Goal: Complete application form: Complete application form

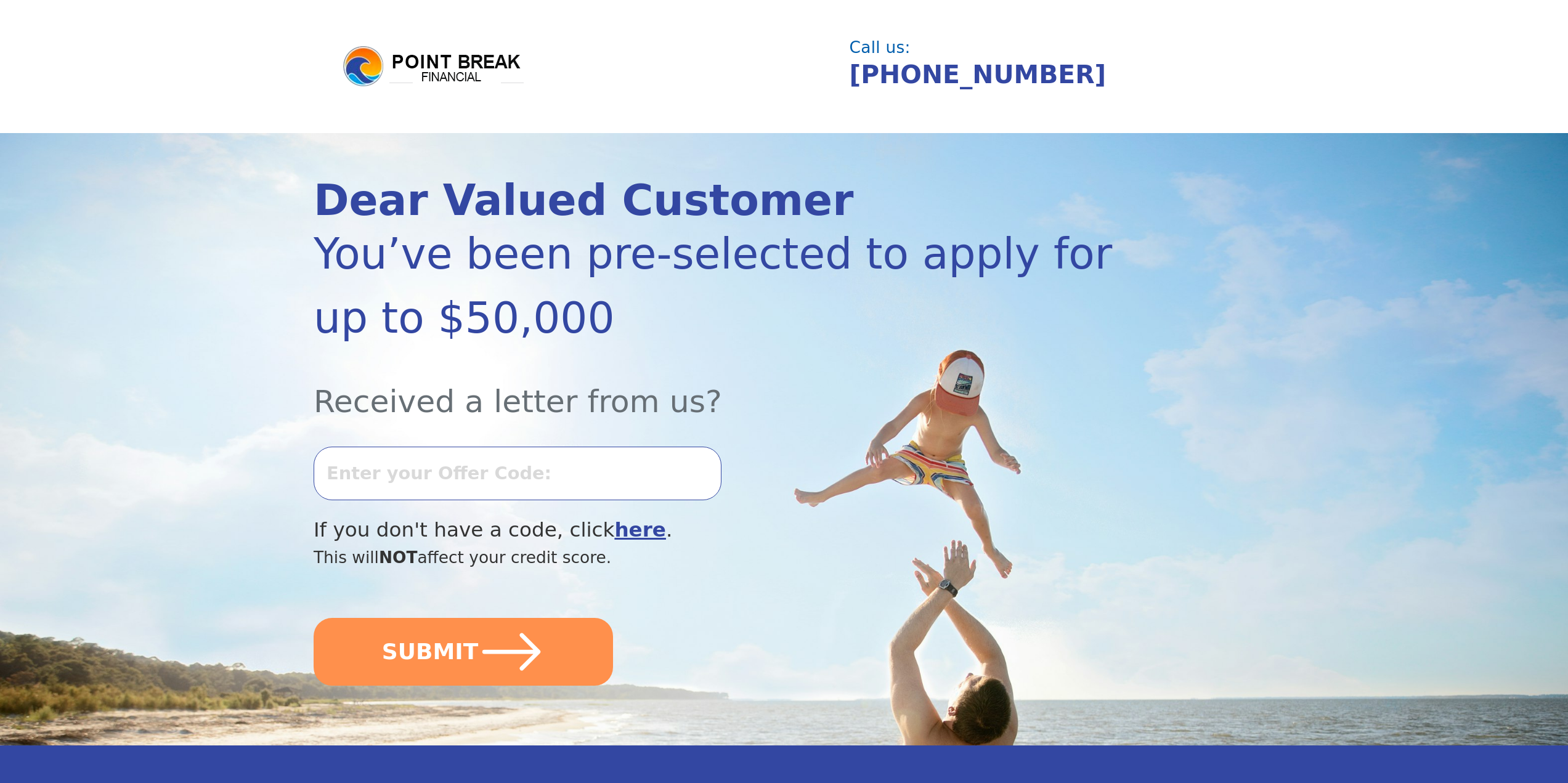
click at [477, 494] on input "text" at bounding box center [518, 473] width 408 height 53
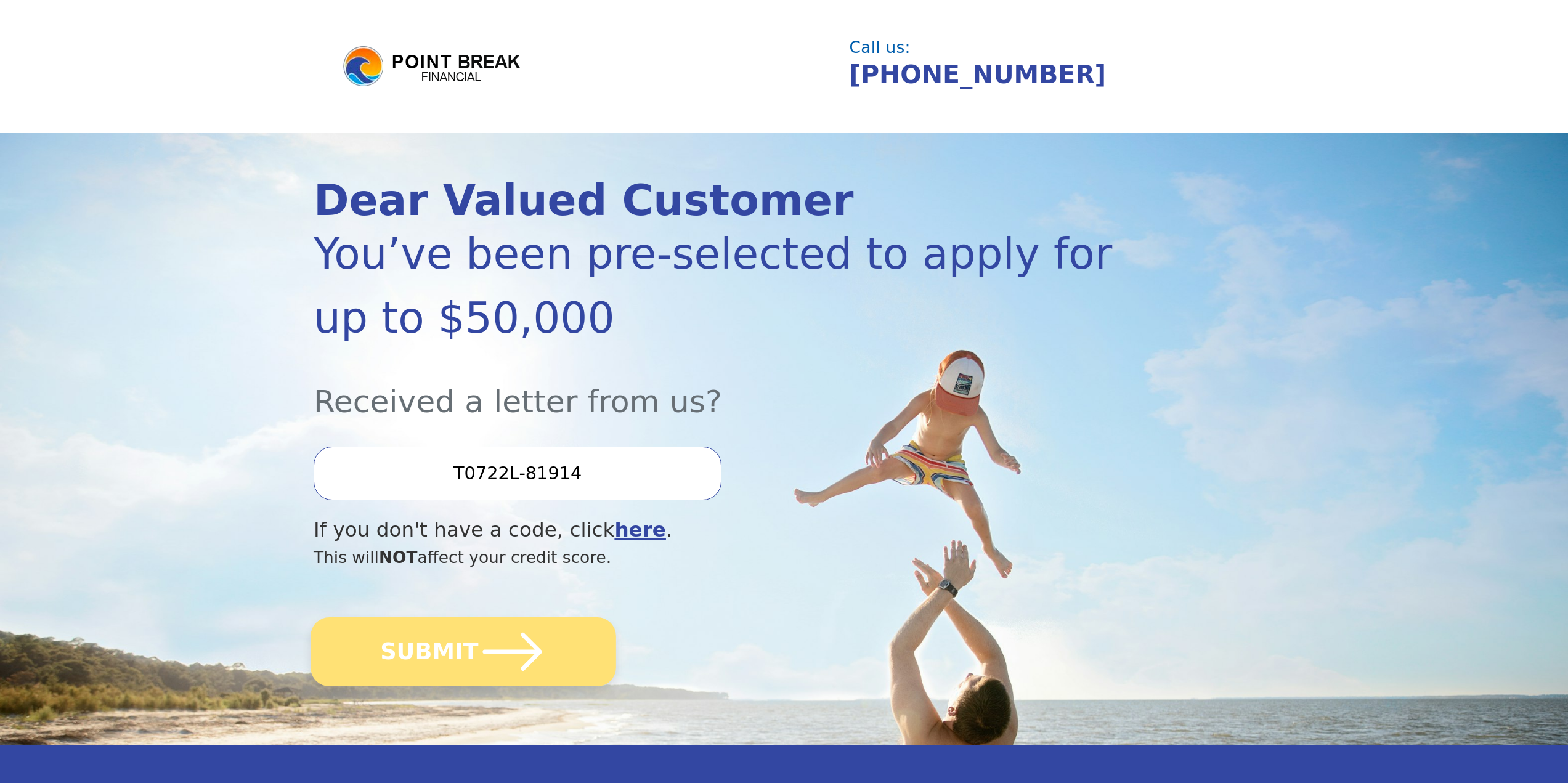
type input "T0722L-81914"
click at [501, 639] on icon "submit" at bounding box center [512, 652] width 68 height 68
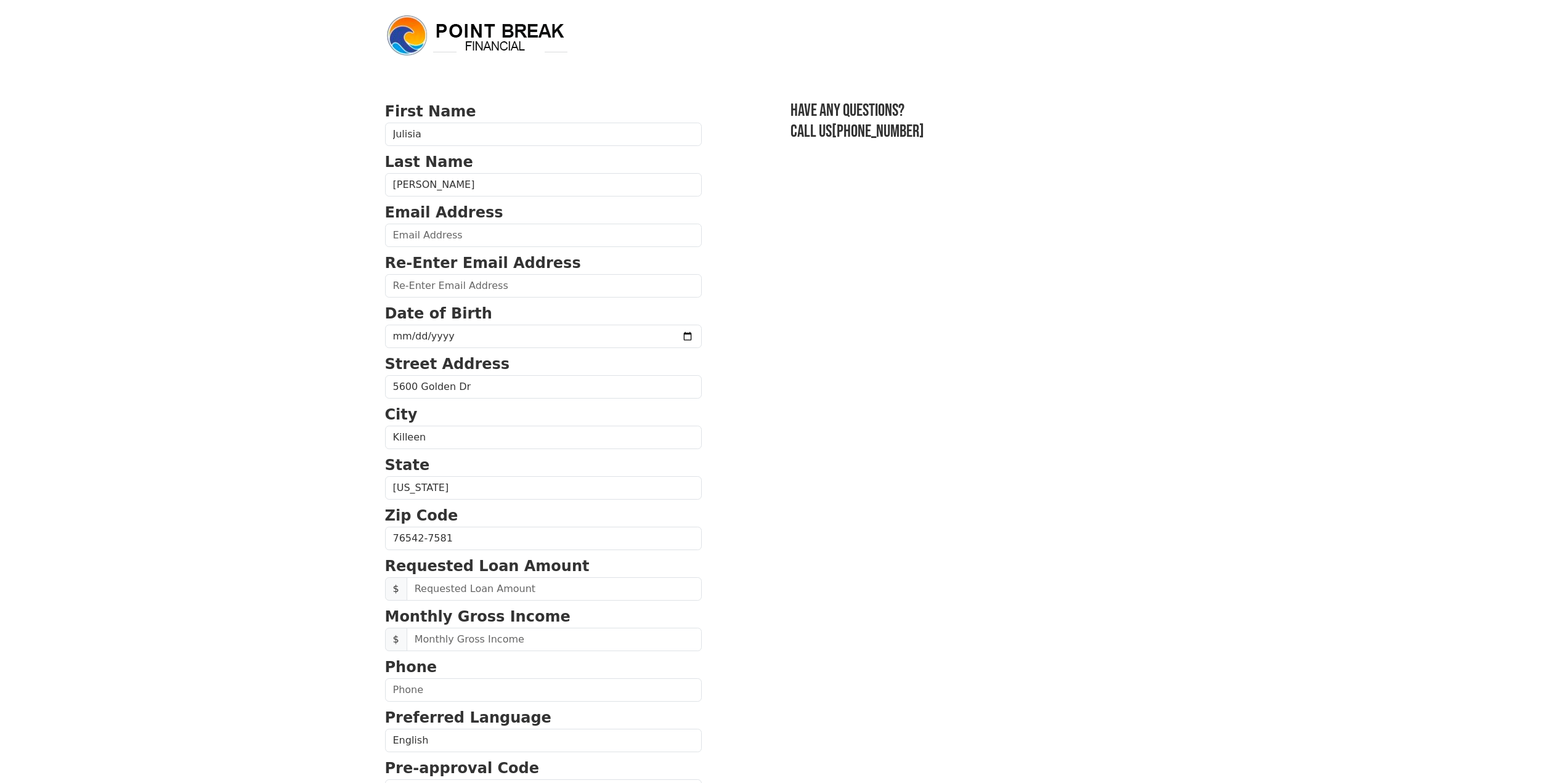
scroll to position [198, 0]
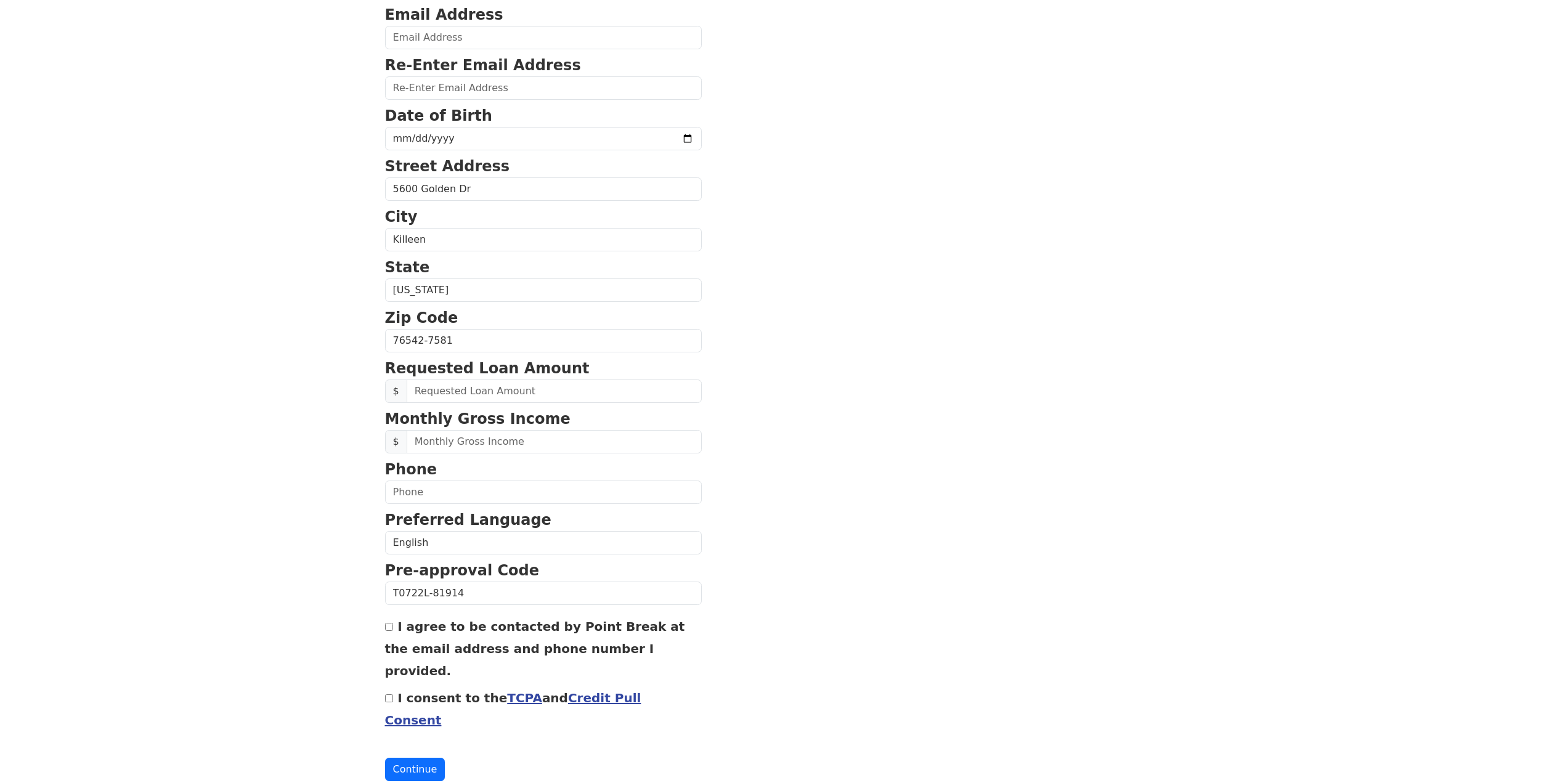
click at [388, 695] on input "I consent to the TCPA and Credit Pull Consent" at bounding box center [388, 699] width 8 height 8
checkbox input "true"
click at [437, 494] on input "text" at bounding box center [543, 492] width 317 height 23
type input "[PHONE_NUMBER]"
type input "[EMAIL_ADDRESS][DOMAIN_NAME]"
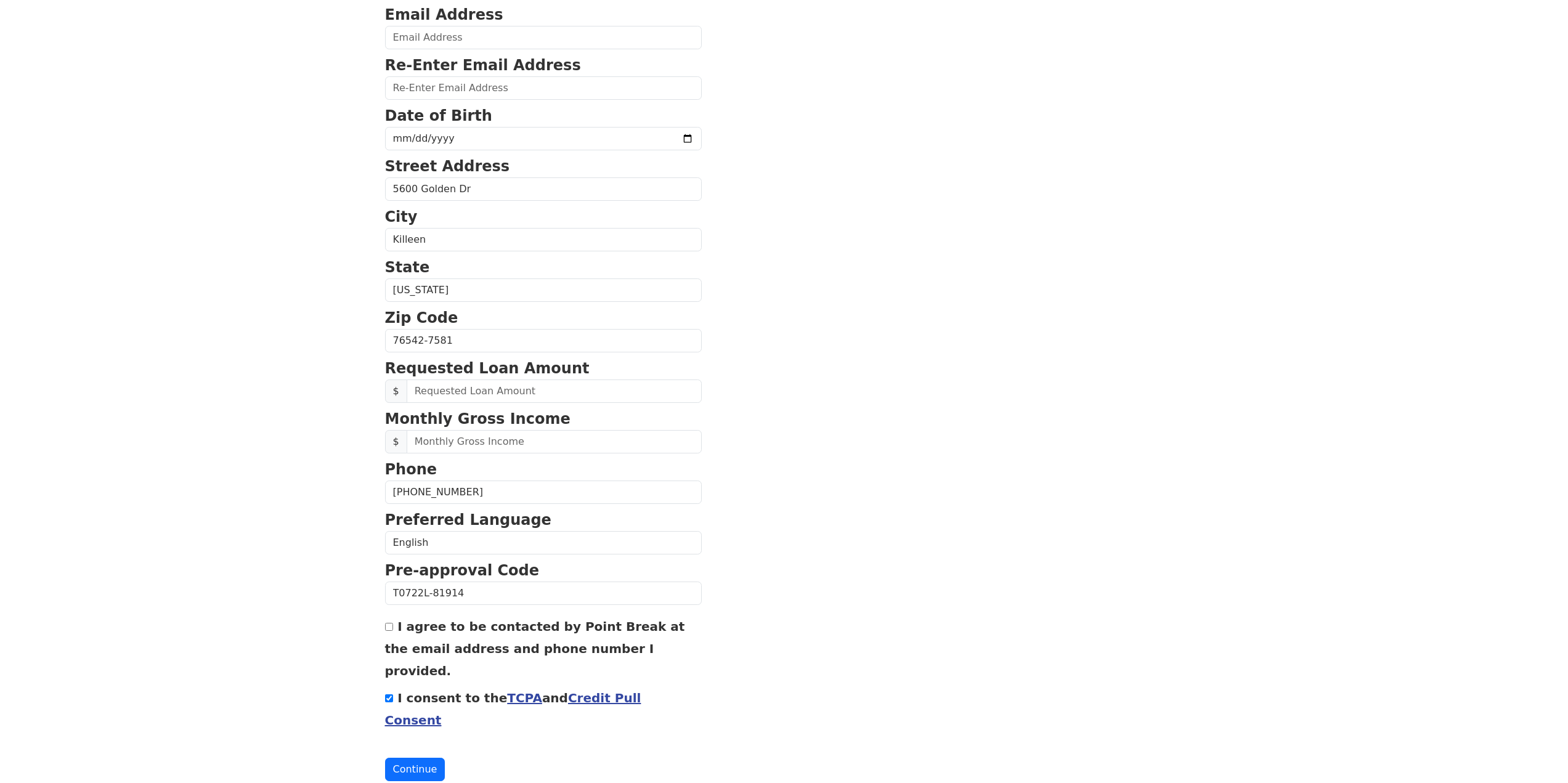
type input "[EMAIL_ADDRESS][DOMAIN_NAME]"
type input "[PHONE_NUMBER]"
click at [444, 143] on input "date" at bounding box center [543, 138] width 317 height 23
click at [473, 134] on input "date" at bounding box center [543, 138] width 317 height 23
click at [409, 145] on input "date" at bounding box center [543, 138] width 317 height 23
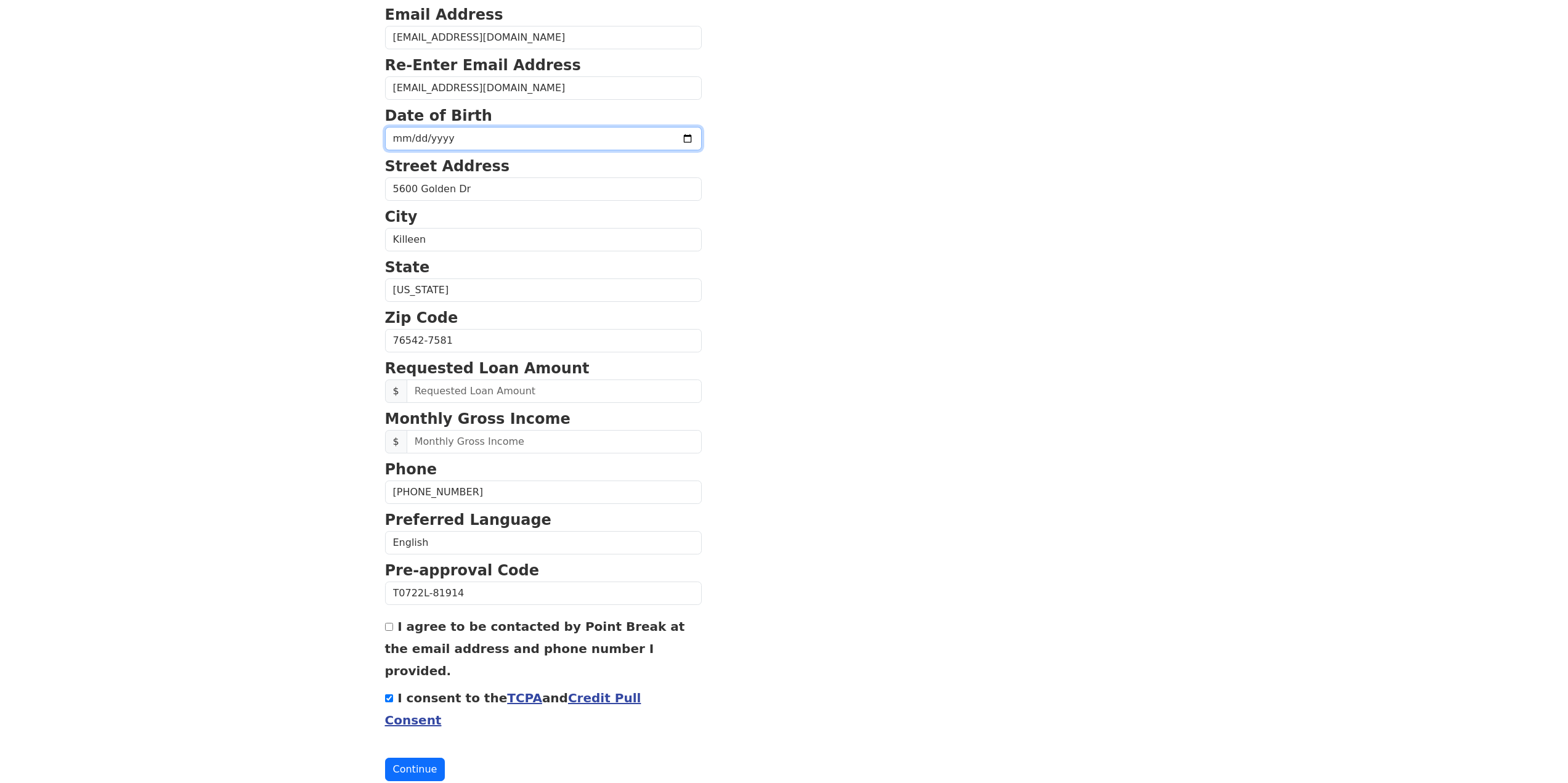
click at [406, 137] on input "date" at bounding box center [543, 138] width 317 height 23
type input "[DATE]"
click at [902, 228] on section "First Name [PERSON_NAME] Last Name [PERSON_NAME] Email Address [EMAIL_ADDRESS][…" at bounding box center [784, 342] width 799 height 879
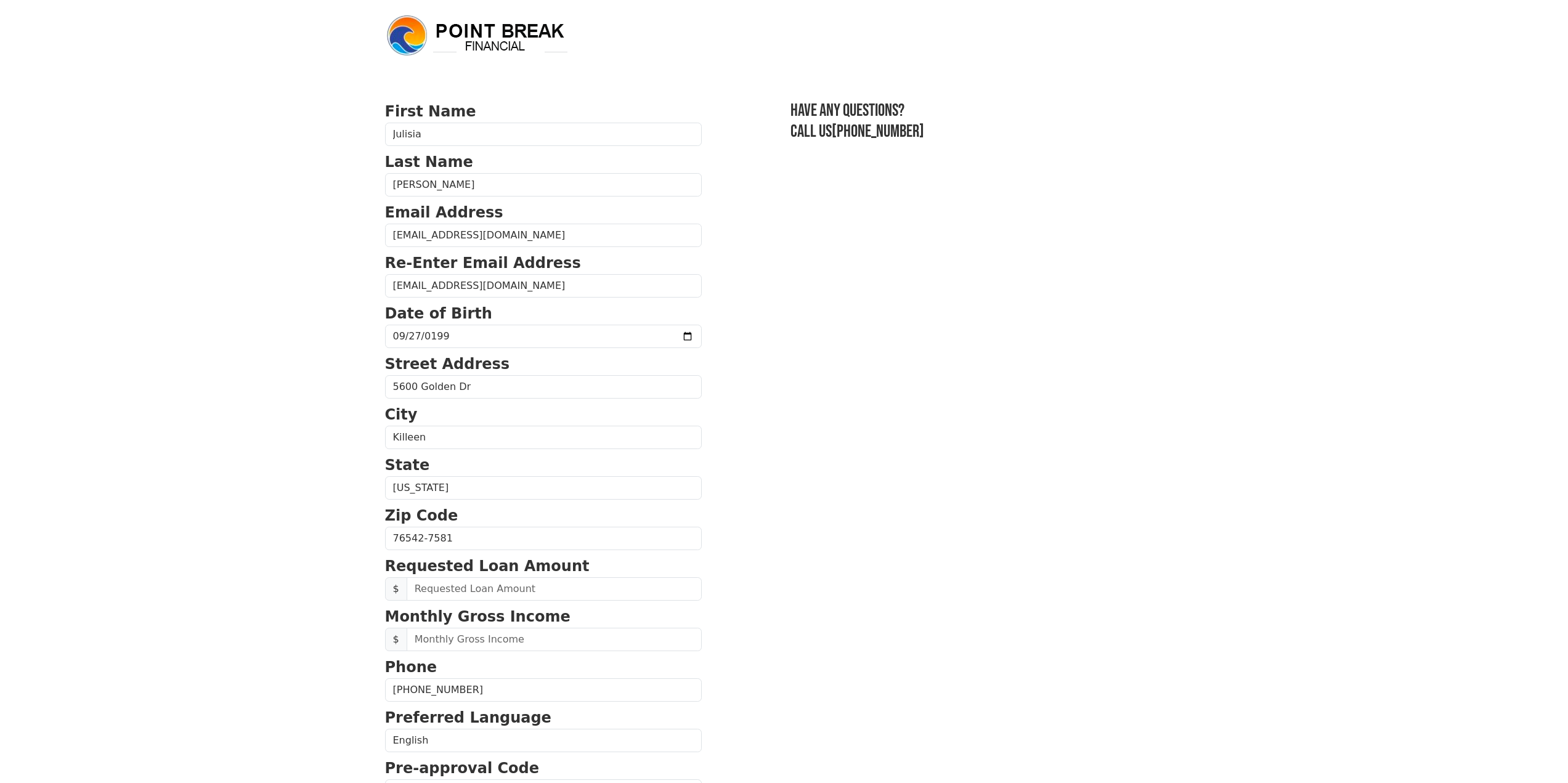
scroll to position [185, 0]
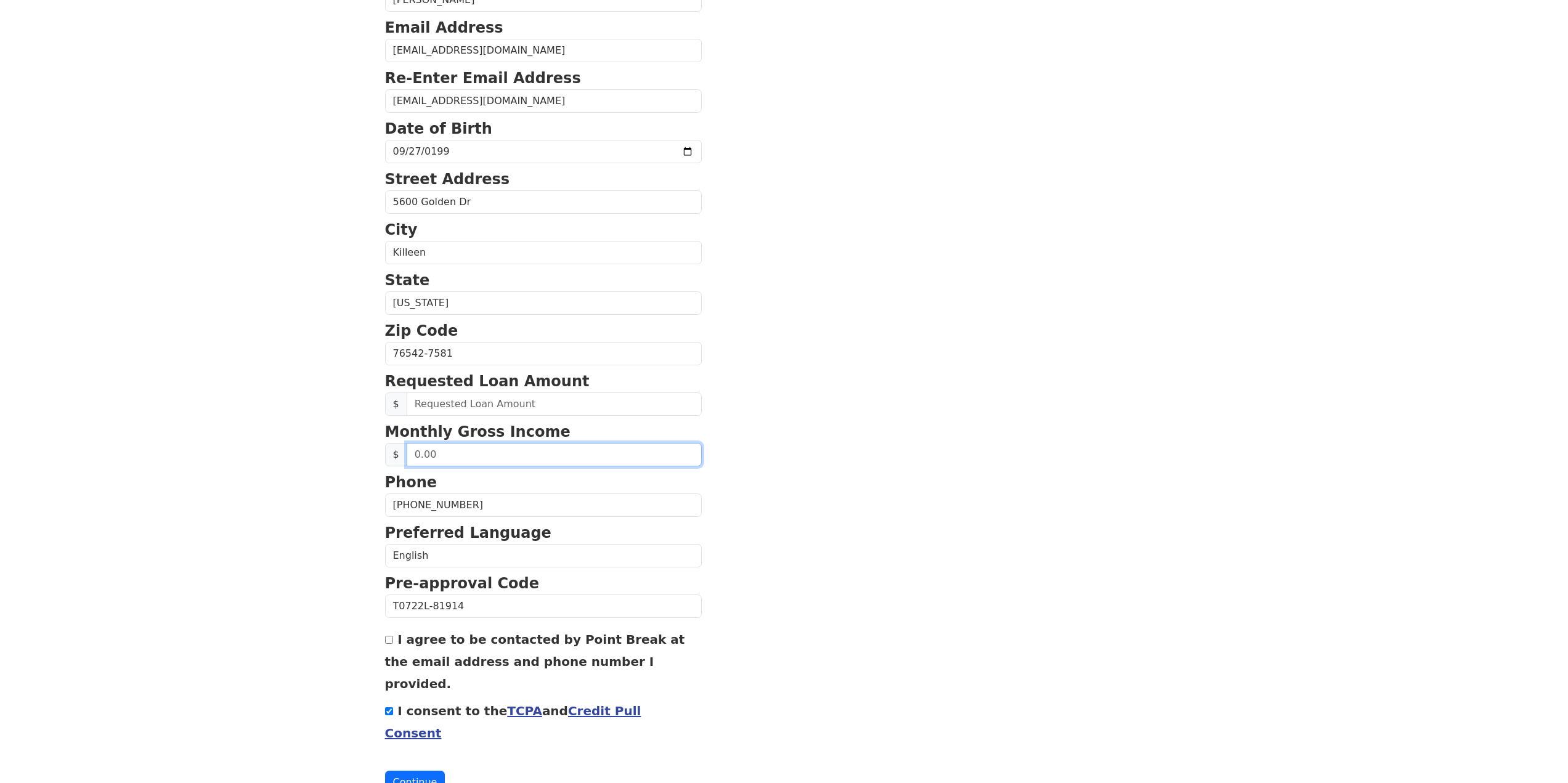
click at [494, 460] on input "text" at bounding box center [554, 454] width 295 height 23
type input "3,600.00"
click at [498, 418] on form "First Name [PERSON_NAME] Last Name [PERSON_NAME] Email Address [EMAIL_ADDRESS][…" at bounding box center [543, 355] width 317 height 879
click at [503, 409] on input "text" at bounding box center [554, 403] width 295 height 23
click at [512, 402] on input "text" at bounding box center [554, 403] width 295 height 23
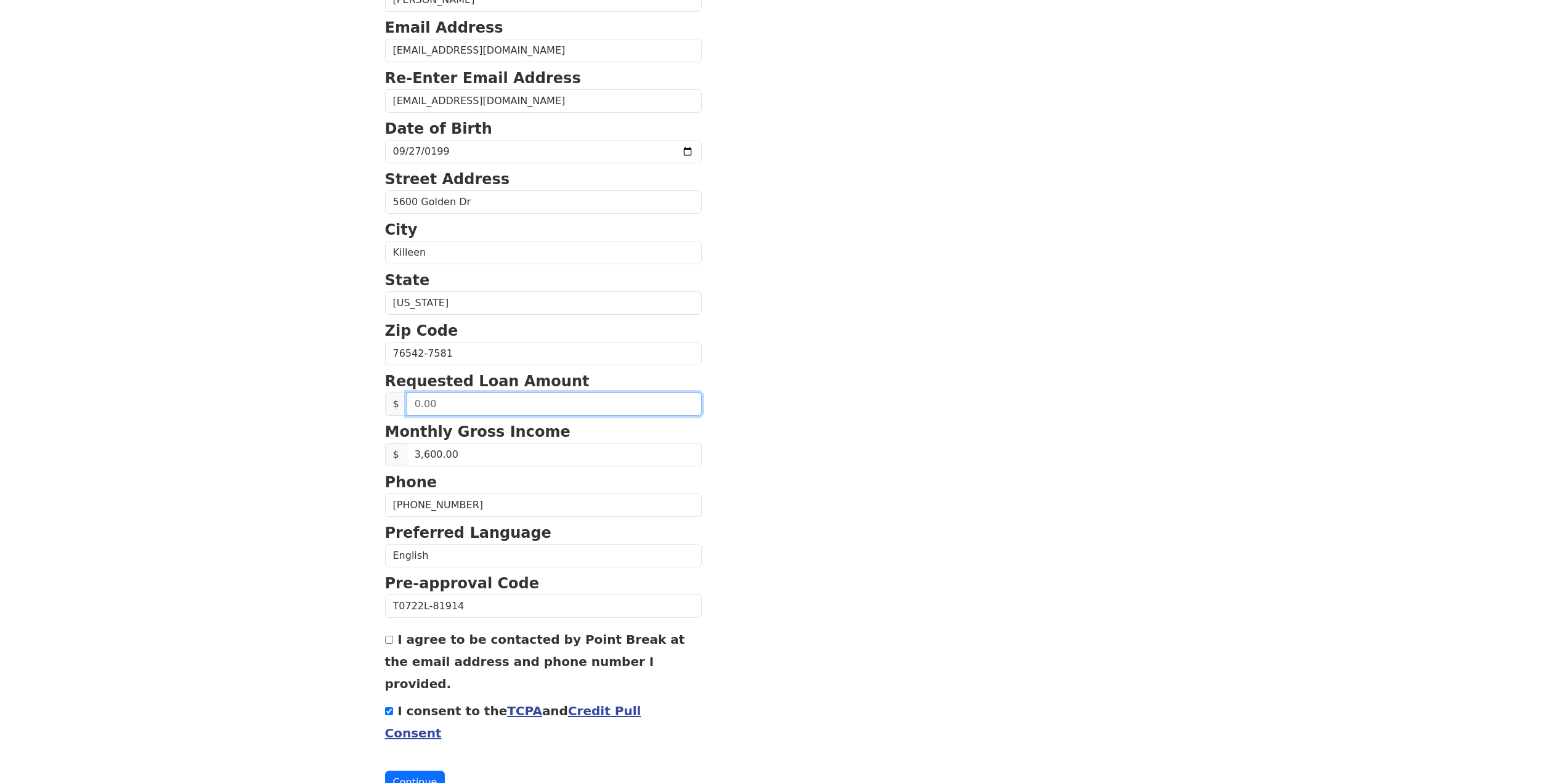
click at [512, 402] on input "text" at bounding box center [554, 403] width 295 height 23
type input "6,000.00"
click at [836, 536] on section "First Name [PERSON_NAME] Last Name [PERSON_NAME] Email Address [EMAIL_ADDRESS][…" at bounding box center [784, 355] width 799 height 879
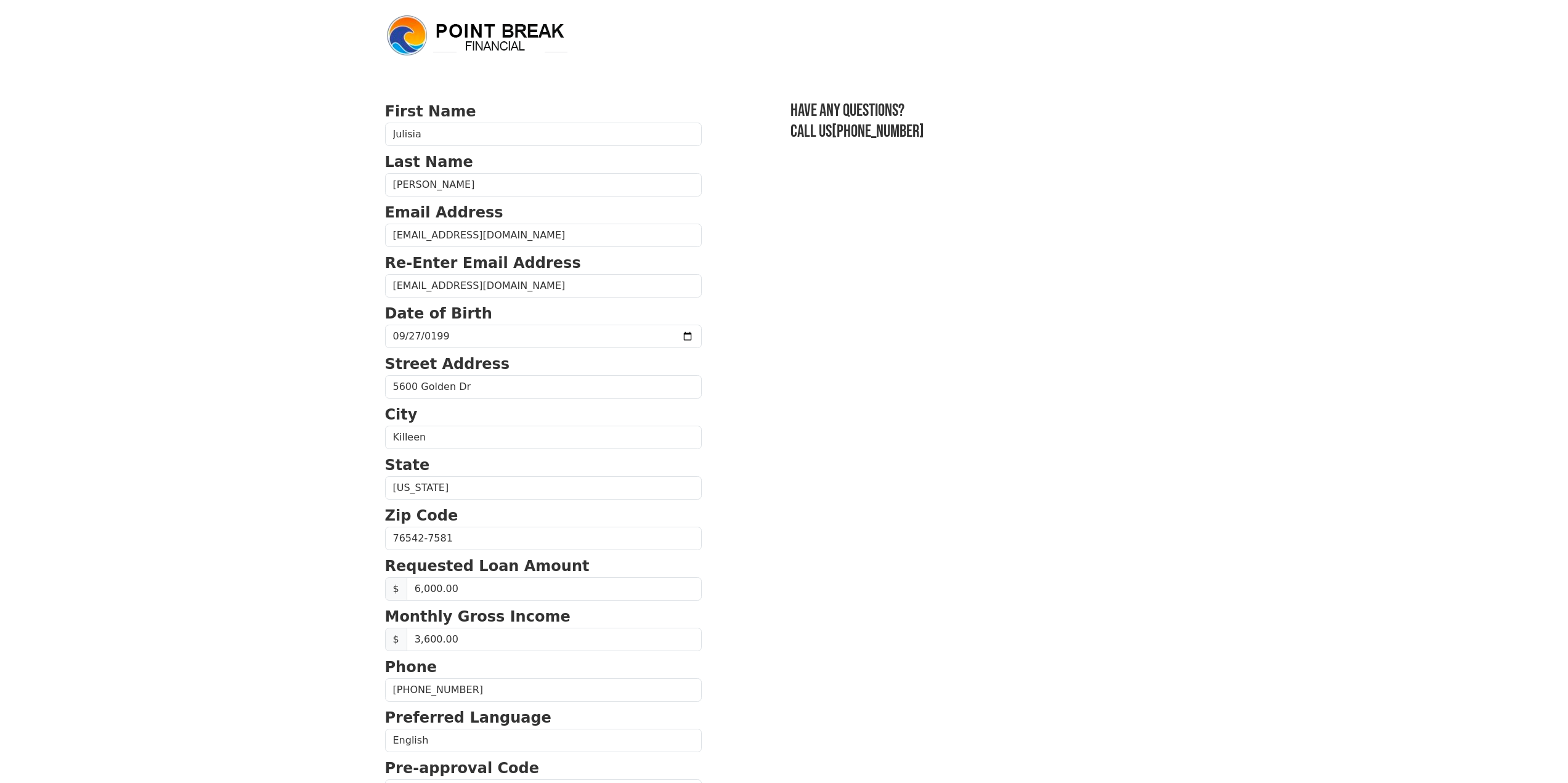
scroll to position [198, 0]
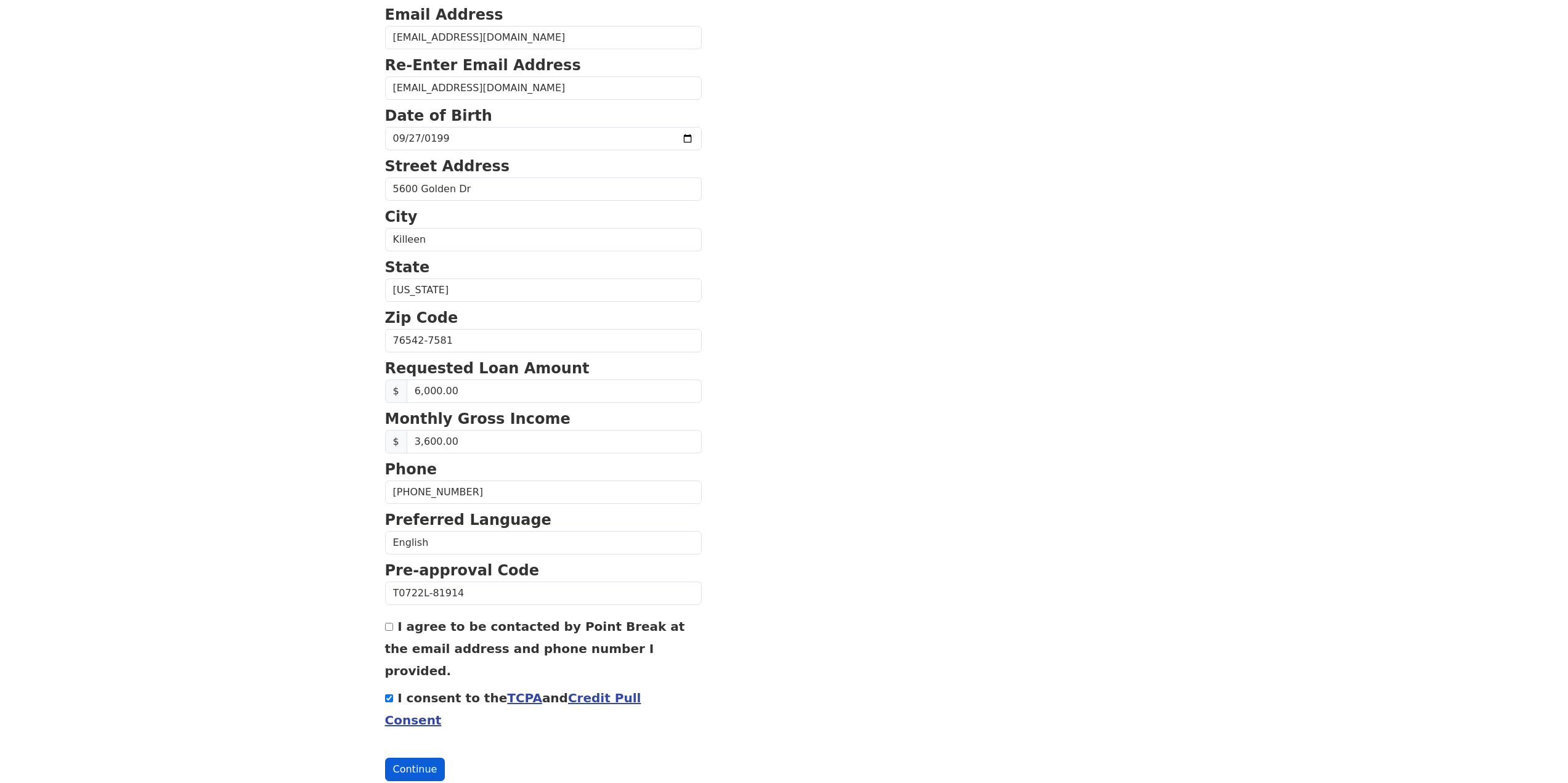
click at [417, 758] on button "Continue" at bounding box center [415, 770] width 61 height 23
click at [392, 631] on input "I agree to be contacted by Point Break at the email address and phone number I …" at bounding box center [388, 627] width 8 height 8
checkbox input "true"
click at [394, 758] on button "Continue" at bounding box center [415, 770] width 61 height 23
